Goal: Information Seeking & Learning: Learn about a topic

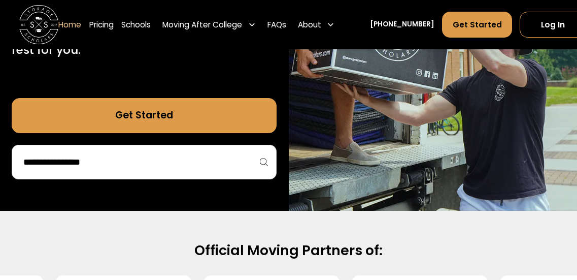
scroll to position [246, 0]
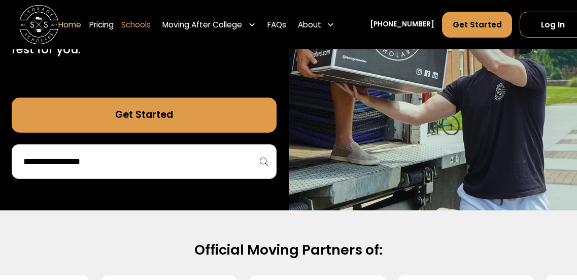
click at [139, 24] on link "Schools" at bounding box center [135, 24] width 29 height 27
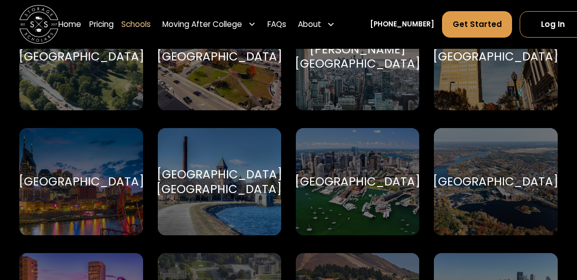
scroll to position [617, 0]
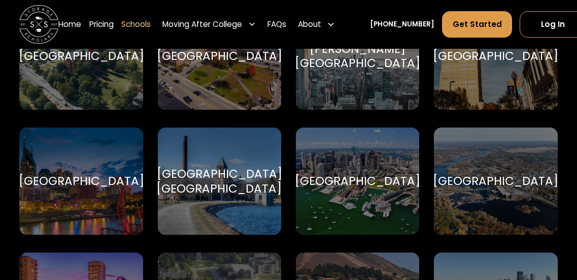
click at [470, 176] on div "[GEOGRAPHIC_DATA]" at bounding box center [495, 181] width 125 height 15
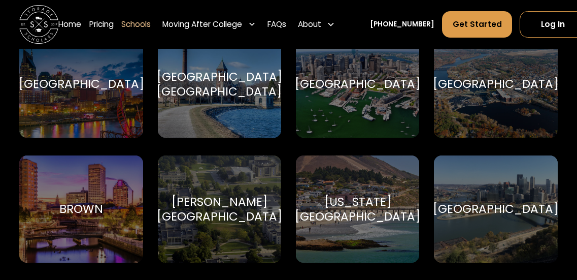
scroll to position [745, 0]
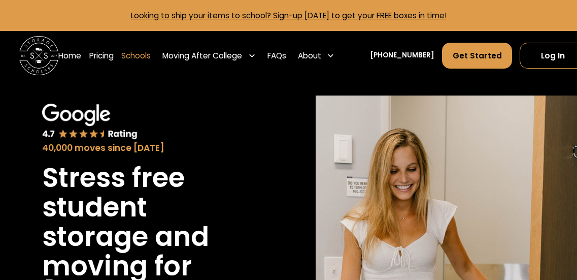
click at [140, 55] on link "Schools" at bounding box center [135, 55] width 29 height 27
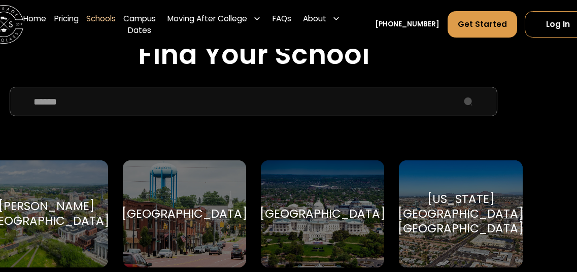
scroll to position [332, 35]
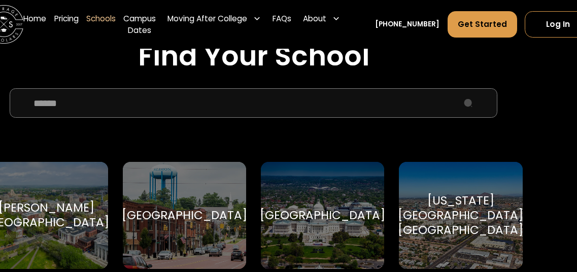
drag, startPoint x: 185, startPoint y: 109, endPoint x: 200, endPoint y: 75, distance: 36.8
click at [185, 109] on input "School Select Form" at bounding box center [254, 102] width 488 height 29
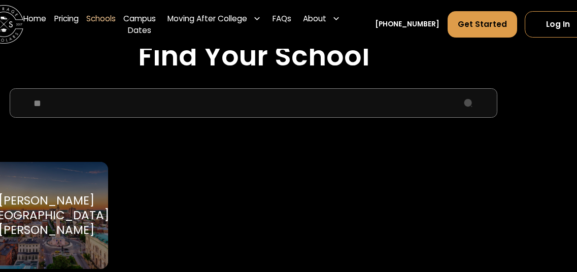
type input "*"
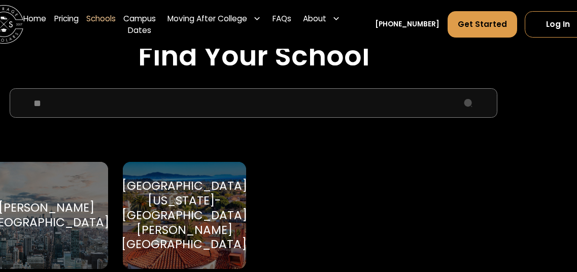
type input "*"
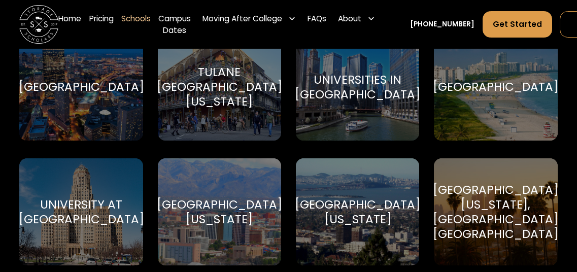
scroll to position [4334, 0]
click at [487, 95] on div "[GEOGRAPHIC_DATA]" at bounding box center [495, 87] width 125 height 15
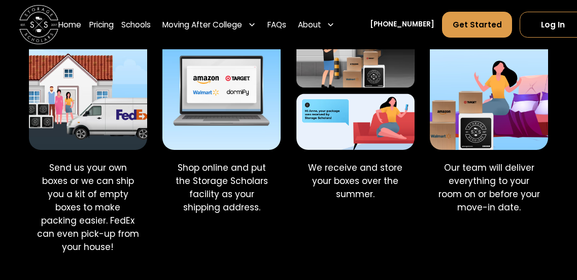
scroll to position [732, 0]
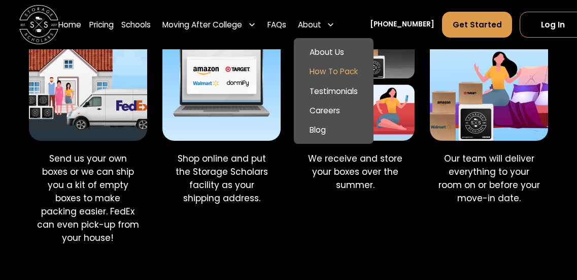
click at [340, 75] on link "How To Pack" at bounding box center [334, 70] width 72 height 19
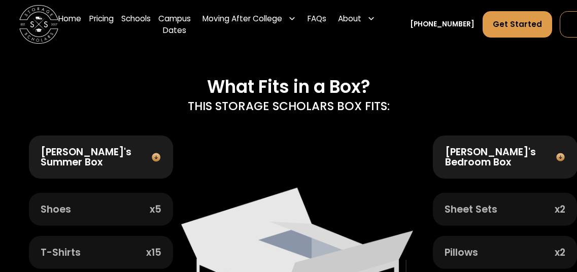
scroll to position [456, 0]
